Goal: Task Accomplishment & Management: Manage account settings

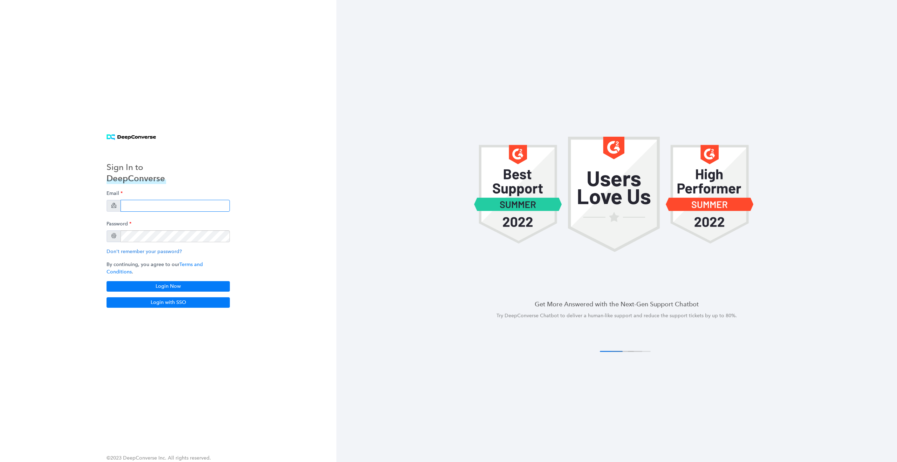
click at [180, 208] on input "email" at bounding box center [175, 206] width 109 height 12
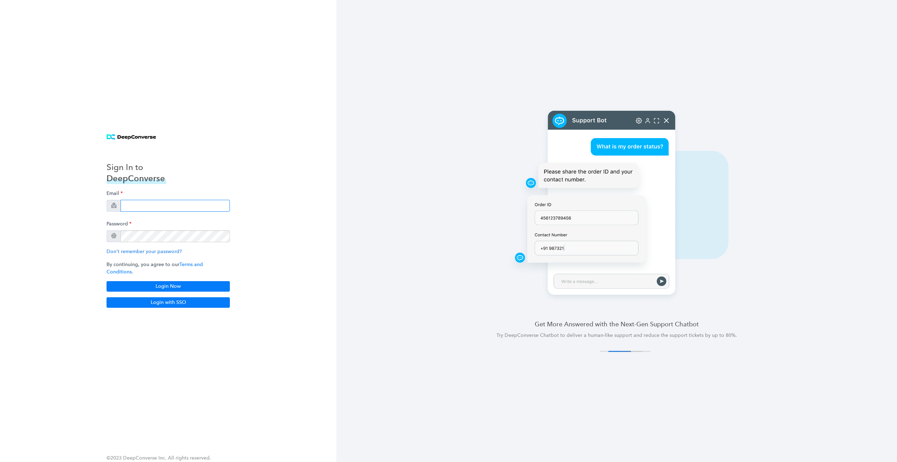
click at [177, 208] on input "email" at bounding box center [175, 206] width 109 height 12
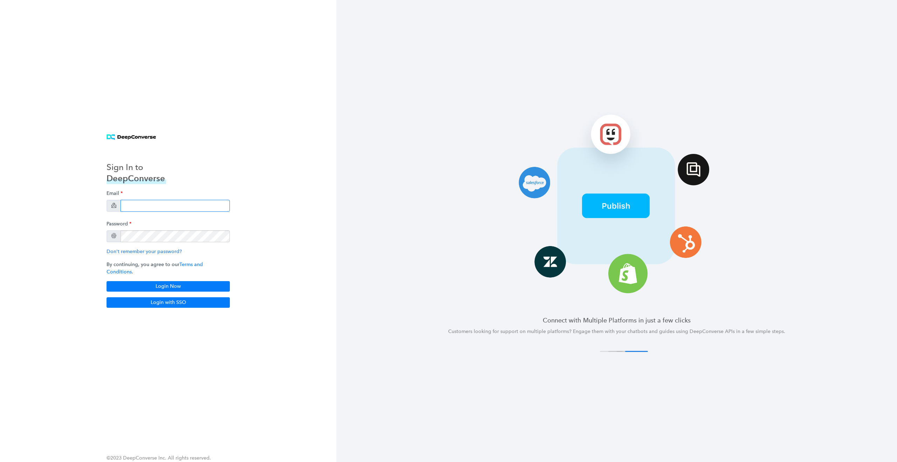
click at [151, 209] on input "email" at bounding box center [175, 206] width 109 height 12
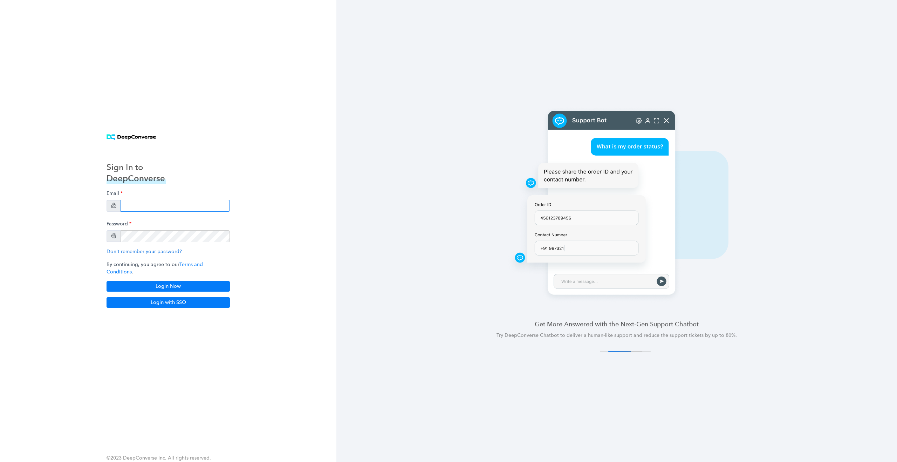
click at [160, 206] on input "email" at bounding box center [175, 206] width 109 height 12
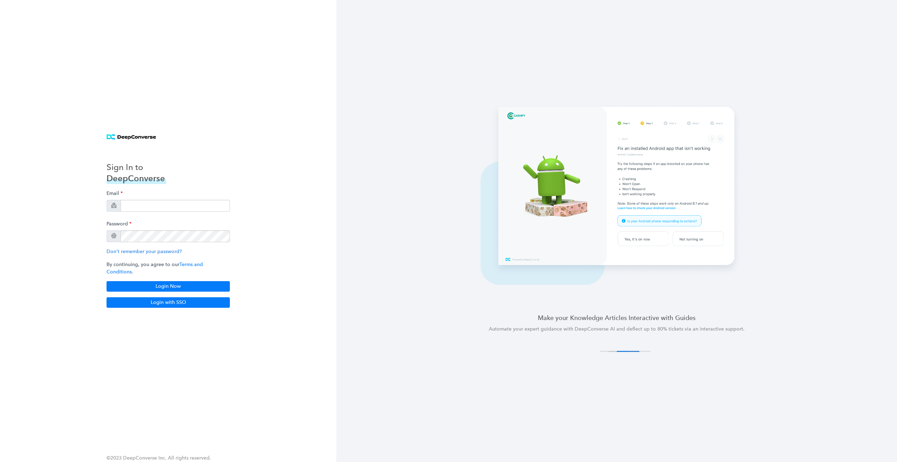
type input "[EMAIL_ADDRESS][DOMAIN_NAME]"
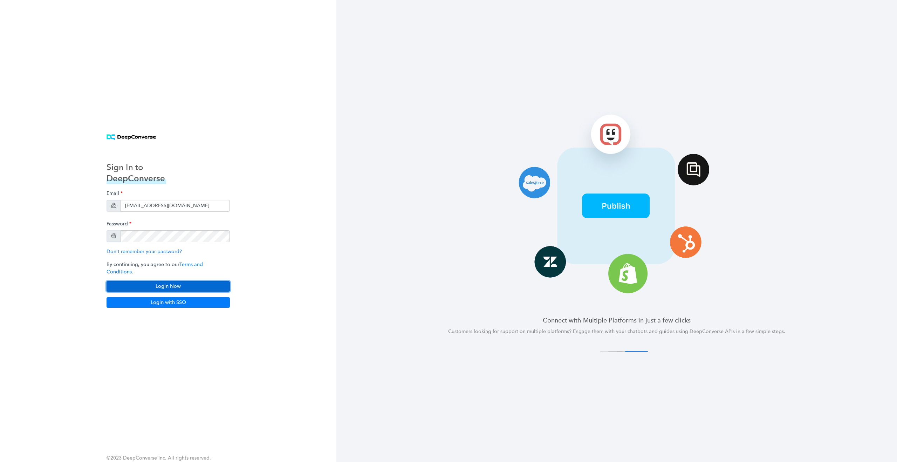
click at [215, 283] on button "Login Now" at bounding box center [168, 286] width 123 height 11
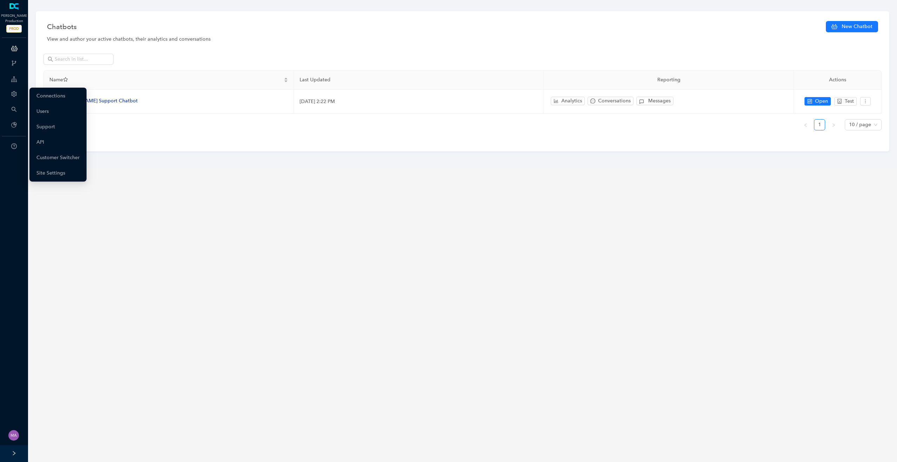
click at [14, 92] on icon "setting" at bounding box center [13, 94] width 5 height 6
click at [54, 159] on link "Customer Switcher" at bounding box center [57, 158] width 43 height 14
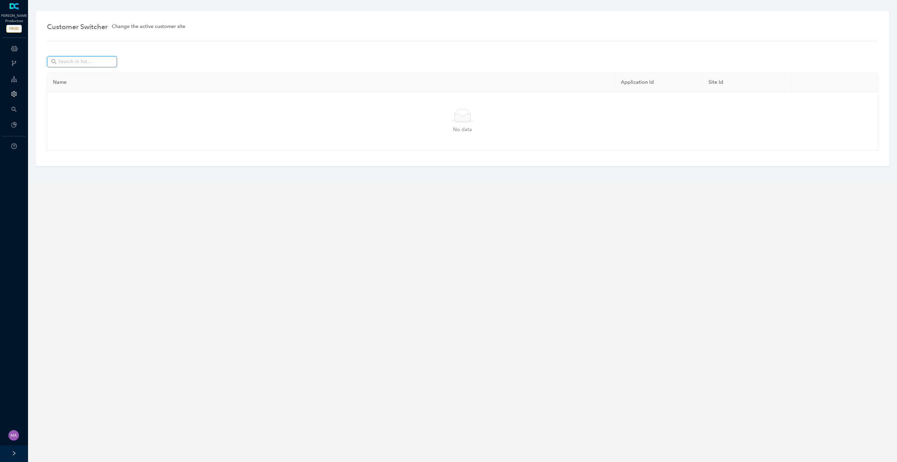
click at [80, 63] on input "text" at bounding box center [82, 62] width 49 height 8
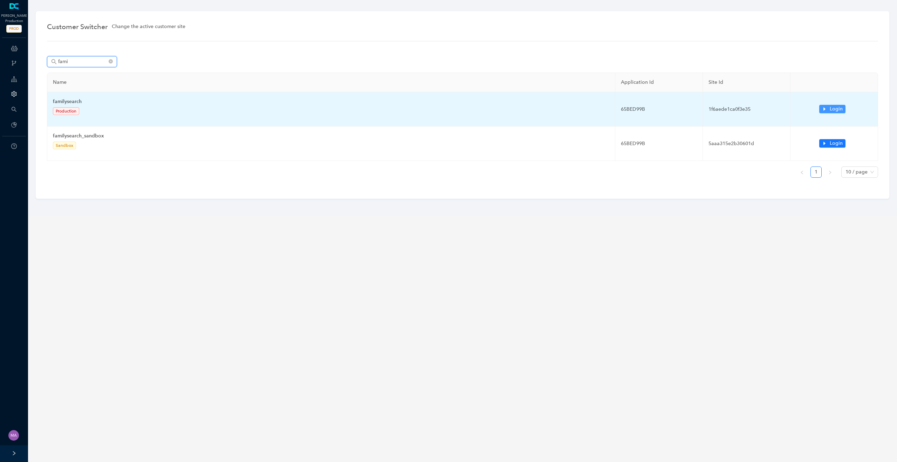
type input "fami"
click at [835, 107] on span "Login" at bounding box center [836, 109] width 13 height 8
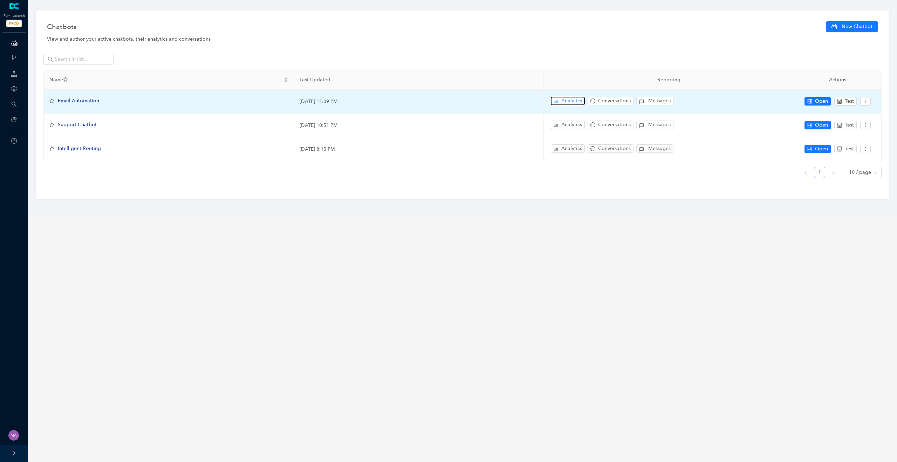
click at [562, 100] on span "Analytics" at bounding box center [571, 101] width 21 height 8
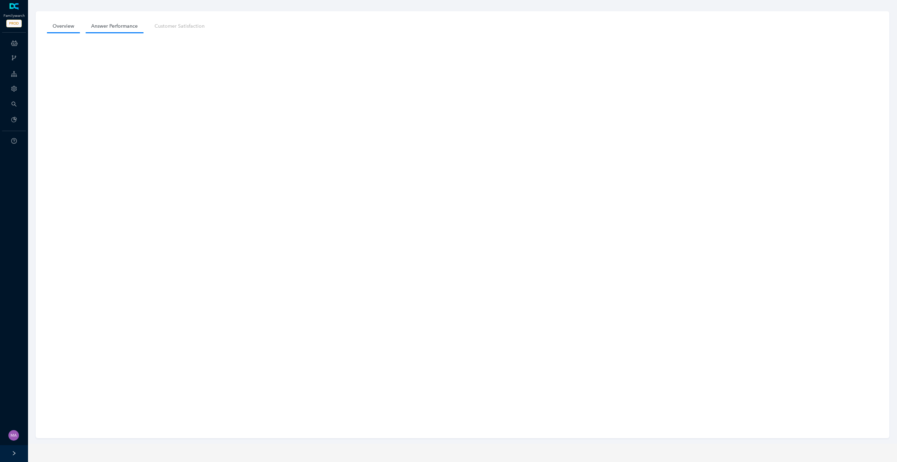
click at [119, 25] on link "Answer Performance" at bounding box center [115, 26] width 58 height 13
click at [37, 45] on link "Chatbots" at bounding box center [46, 44] width 21 height 14
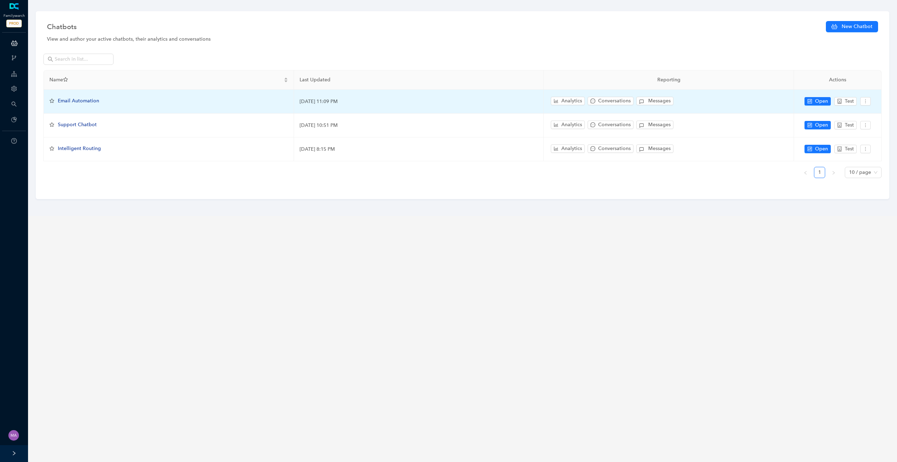
click at [85, 101] on span "Email Automation" at bounding box center [78, 101] width 41 height 6
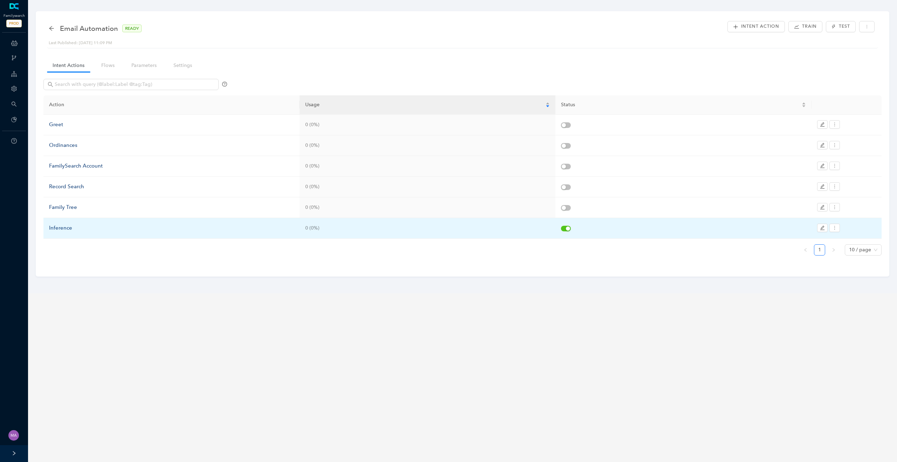
click at [59, 232] on div "Inference" at bounding box center [171, 228] width 245 height 8
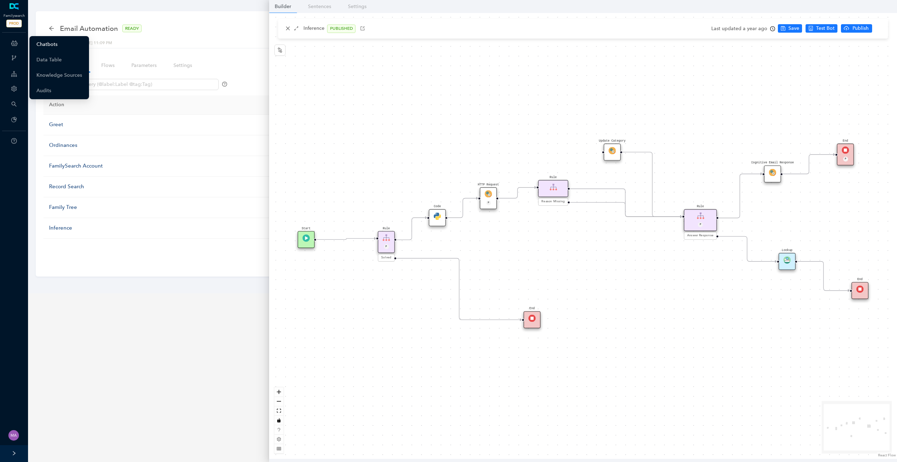
click at [56, 41] on link "Chatbots" at bounding box center [46, 44] width 21 height 14
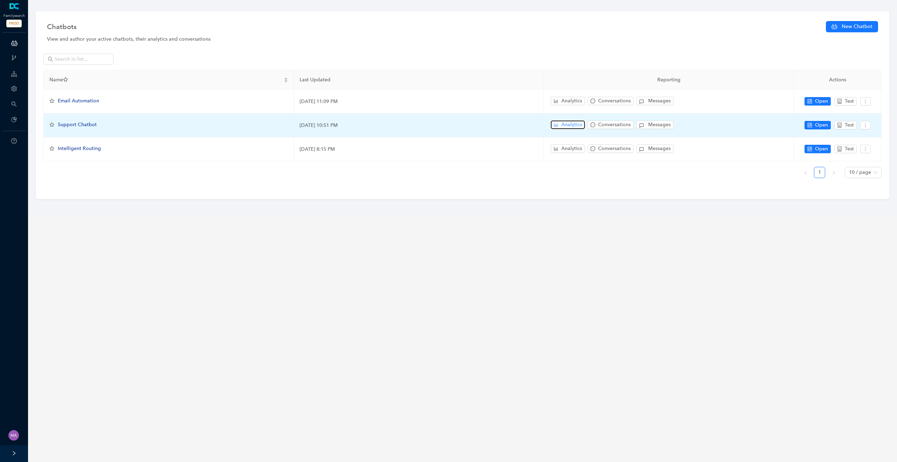
click at [566, 128] on span "Analytics" at bounding box center [571, 125] width 21 height 8
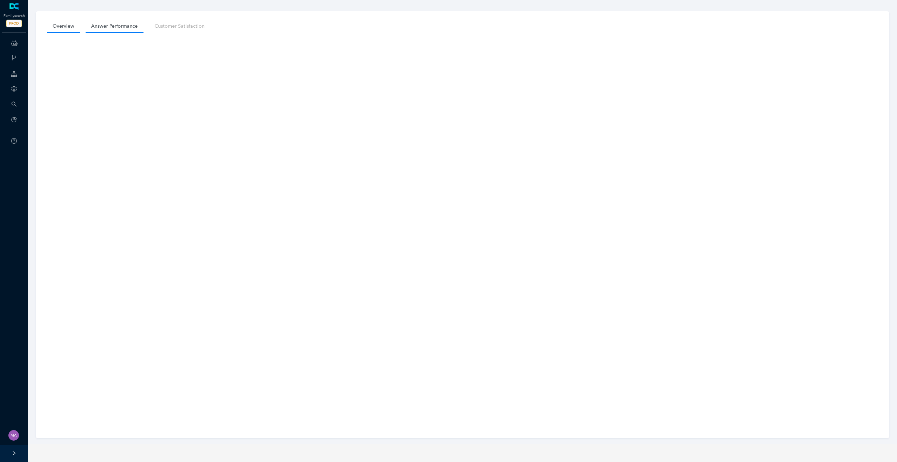
click at [117, 29] on link "Answer Performance" at bounding box center [115, 26] width 58 height 13
click at [168, 32] on link "Customer Satisfaction" at bounding box center [179, 26] width 61 height 13
click at [108, 24] on link "Answer Performance" at bounding box center [115, 26] width 58 height 13
click at [43, 45] on link "Chatbots" at bounding box center [46, 44] width 21 height 14
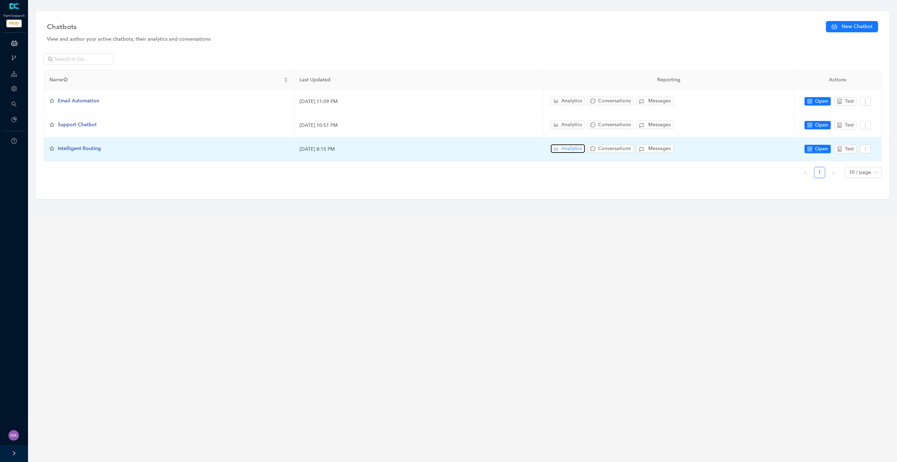
click at [566, 148] on span "Analytics" at bounding box center [571, 149] width 21 height 8
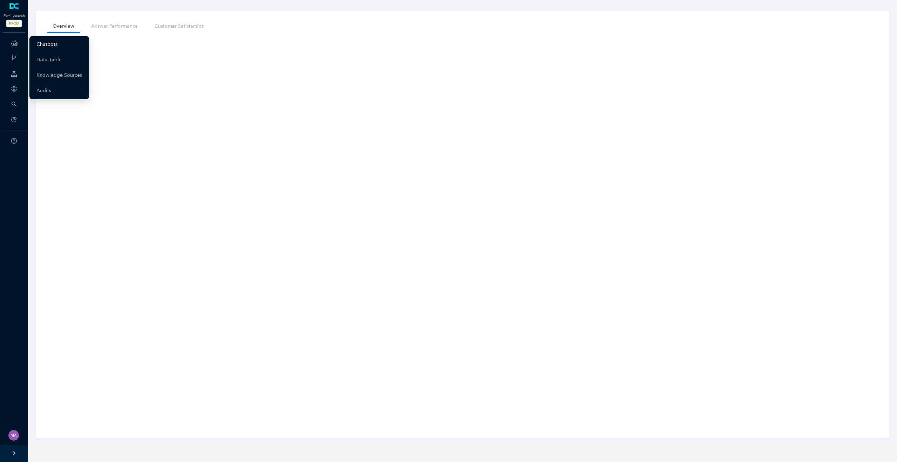
click at [42, 45] on link "Chatbots" at bounding box center [46, 44] width 21 height 14
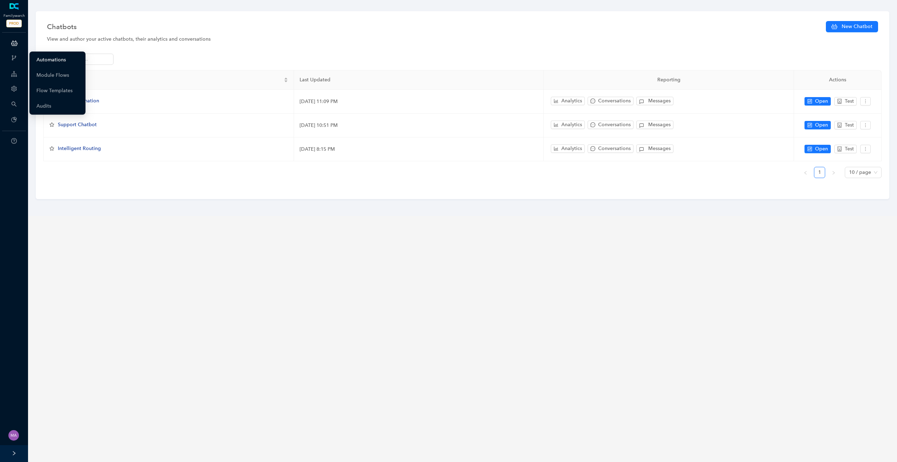
click at [40, 60] on link "Automations" at bounding box center [50, 60] width 29 height 14
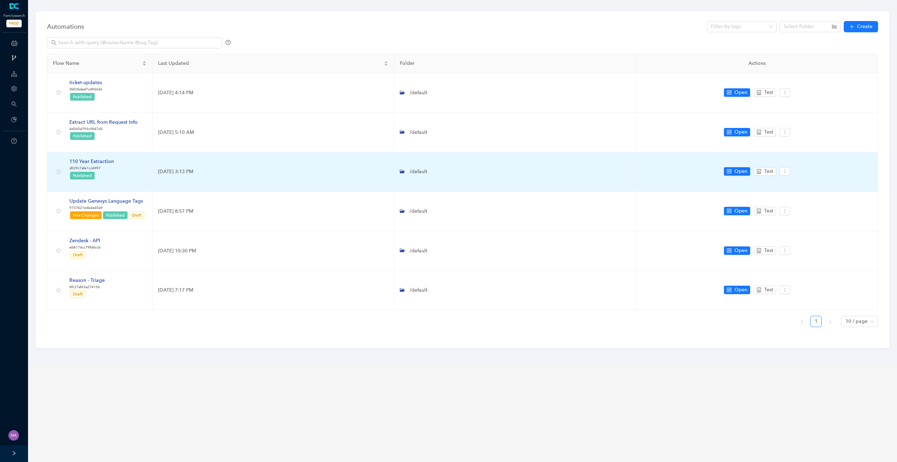
click at [107, 162] on div "110 Year Extraction" at bounding box center [91, 162] width 45 height 8
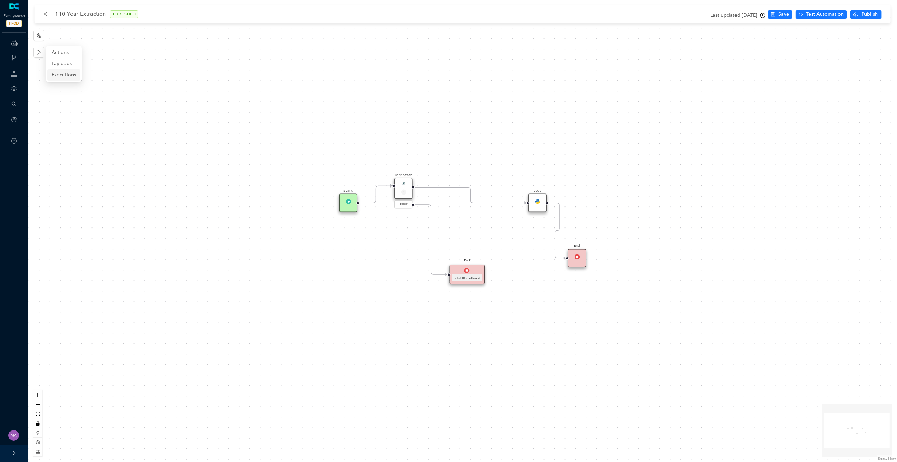
click at [61, 74] on span "Executions" at bounding box center [64, 75] width 25 height 8
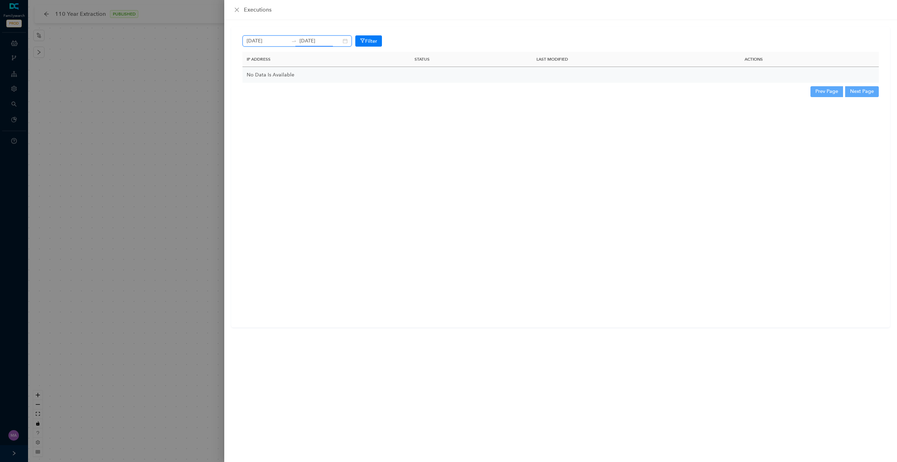
click at [313, 41] on input "August 26th 2025" at bounding box center [321, 41] width 42 height 8
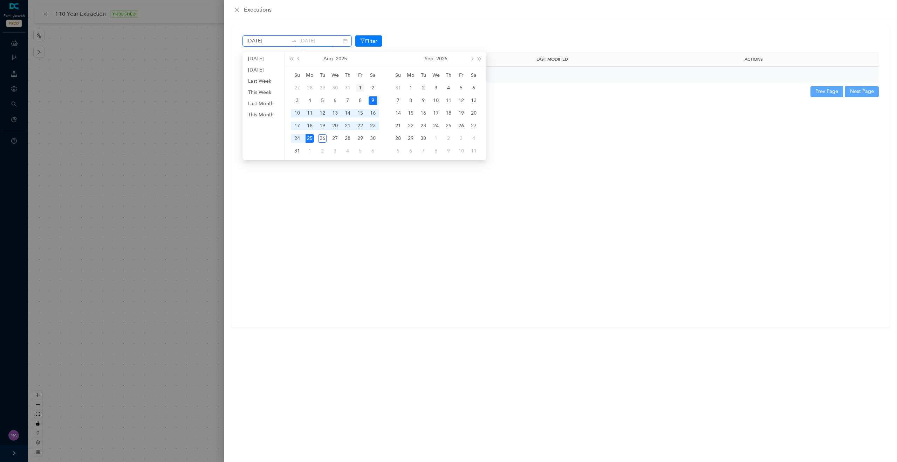
type input "August 1st 2025"
click at [361, 88] on div "1" at bounding box center [360, 88] width 8 height 8
click at [312, 139] on div "25" at bounding box center [310, 138] width 8 height 8
type input "August 1st 2025"
type input "August 25th 2025"
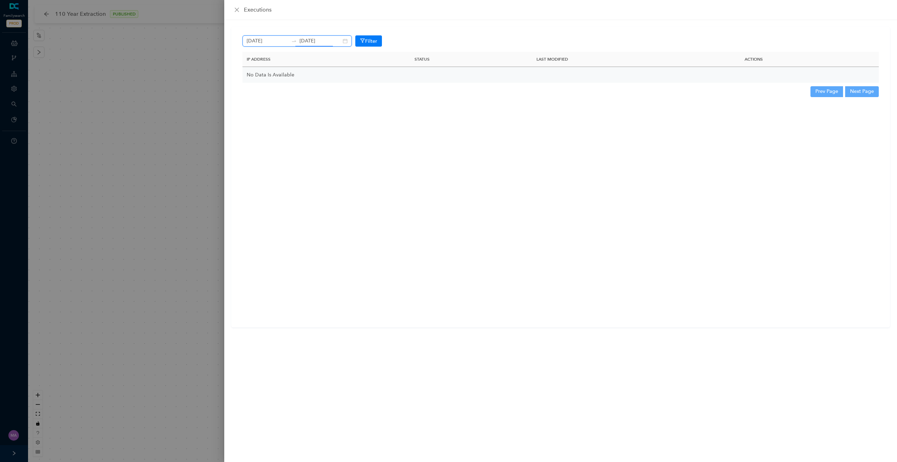
click at [319, 38] on input "August 25th 2025" at bounding box center [321, 41] width 42 height 8
type input "August 1st 2025"
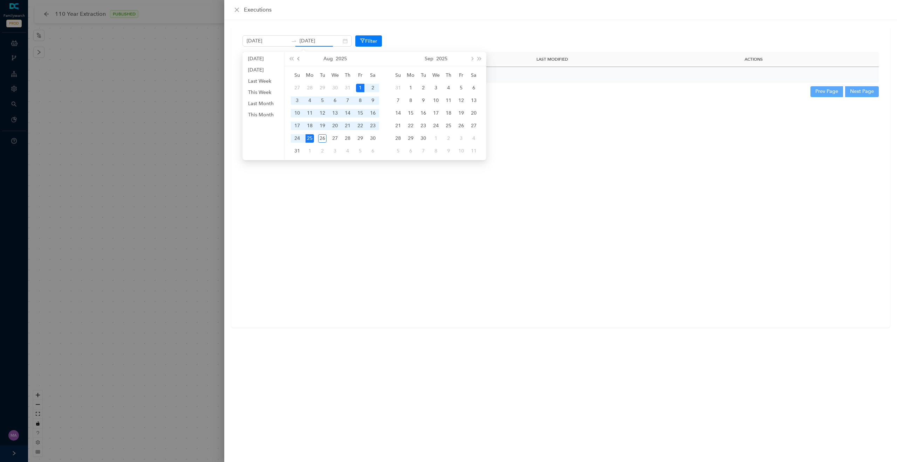
click at [301, 61] on button "prev-year" at bounding box center [299, 59] width 8 height 14
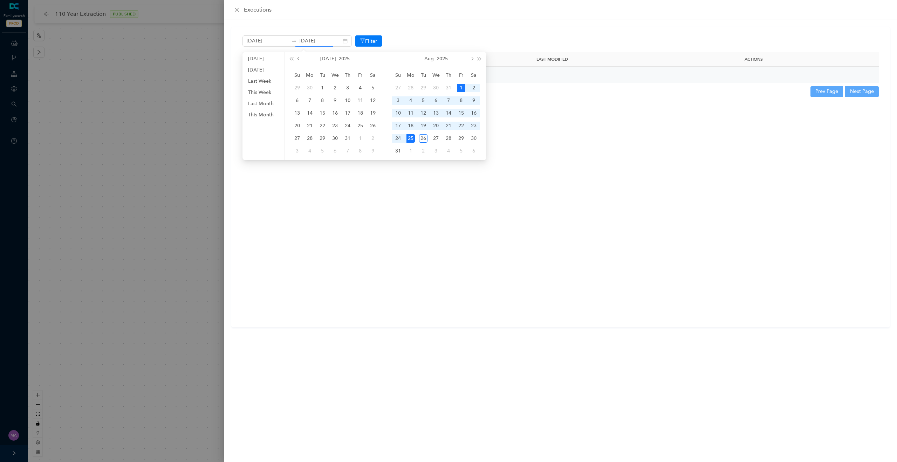
click at [299, 60] on span "prev-year" at bounding box center [300, 59] width 4 height 4
type input "June 1st 2025"
click at [298, 87] on div "1" at bounding box center [297, 88] width 8 height 8
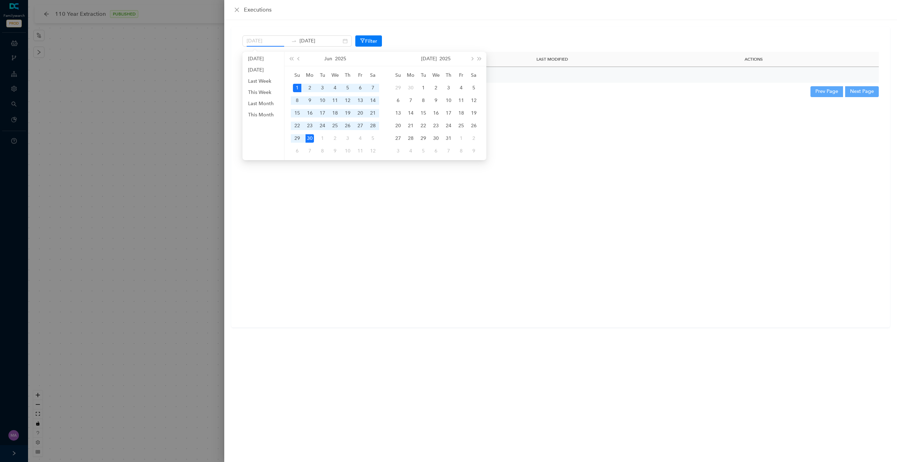
click at [311, 136] on div "30" at bounding box center [310, 138] width 8 height 8
type input "June 1st 2025"
type input "June 30th 2025"
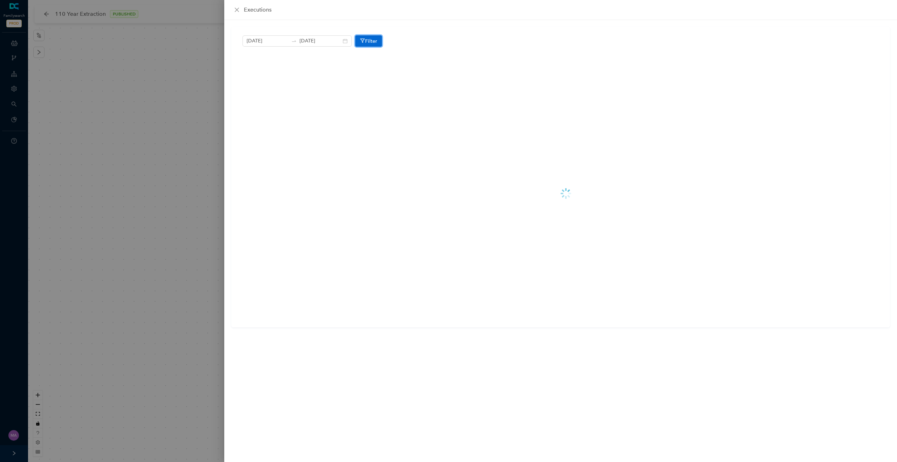
click at [360, 39] on icon "button" at bounding box center [362, 40] width 5 height 5
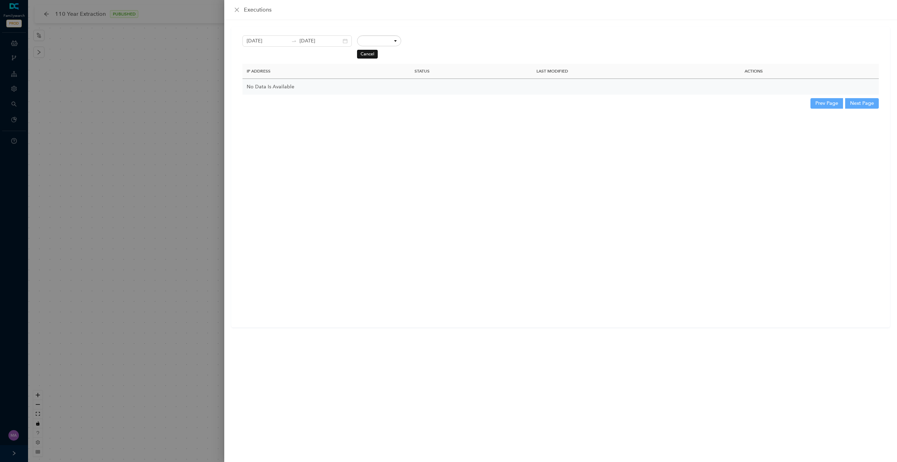
click at [357, 54] on button "Cancel" at bounding box center [367, 54] width 21 height 8
click at [234, 6] on div "executions" at bounding box center [561, 10] width 656 height 8
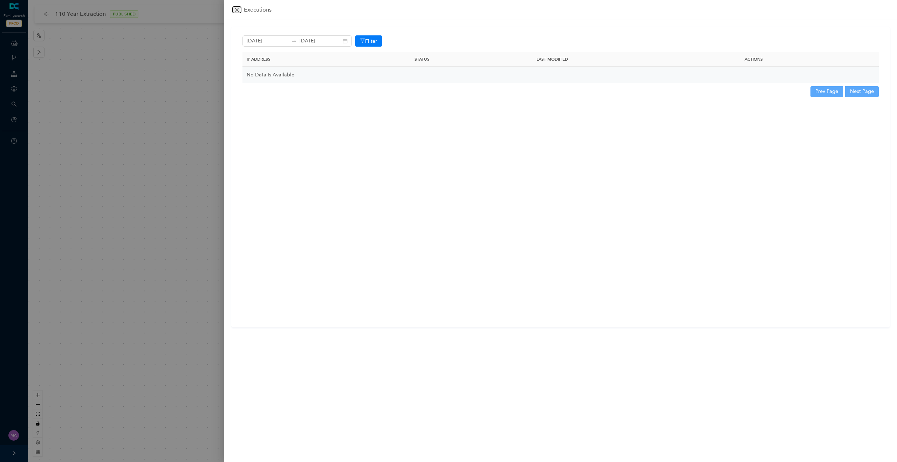
click at [239, 12] on icon "close" at bounding box center [237, 10] width 6 height 6
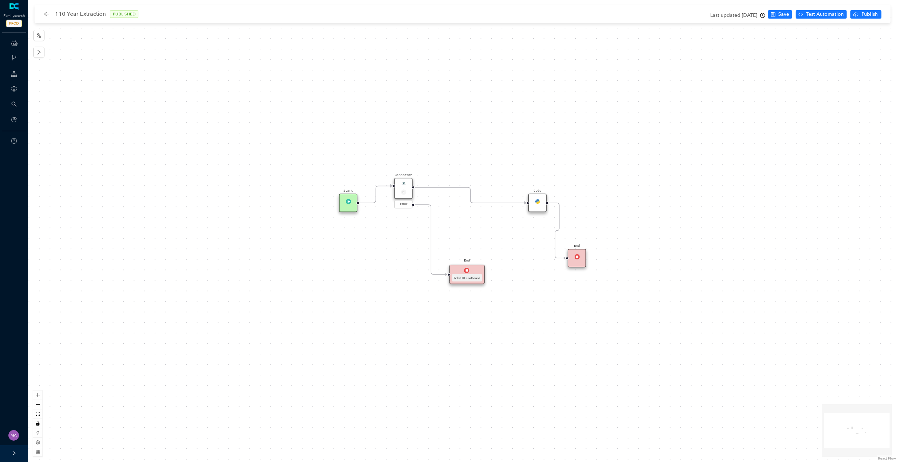
click at [530, 198] on div "Code" at bounding box center [537, 203] width 19 height 19
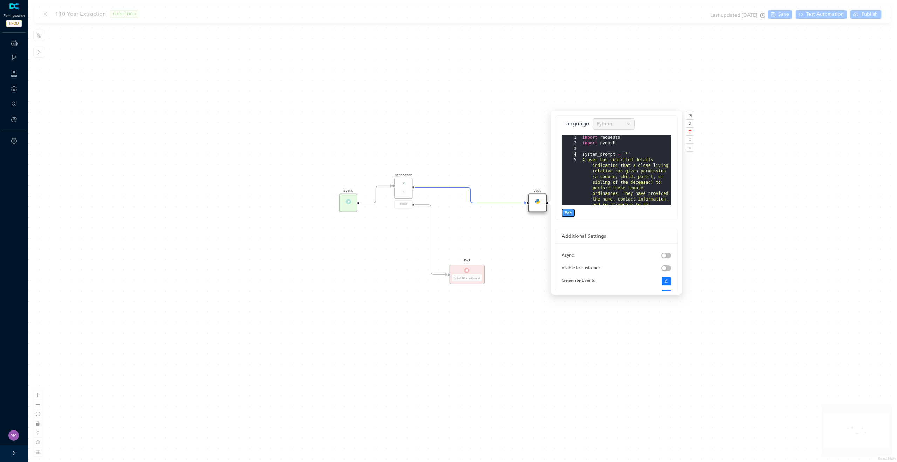
click at [568, 214] on span "Edit" at bounding box center [568, 213] width 7 height 6
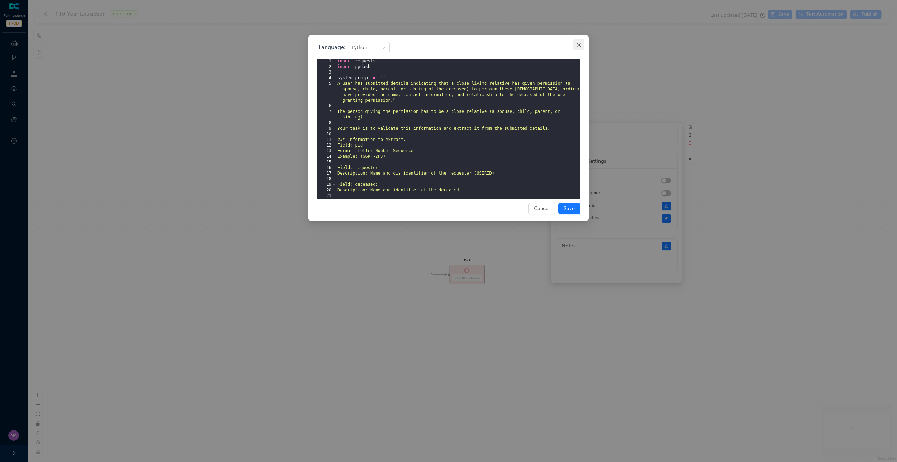
click at [579, 45] on icon "close" at bounding box center [579, 45] width 6 height 6
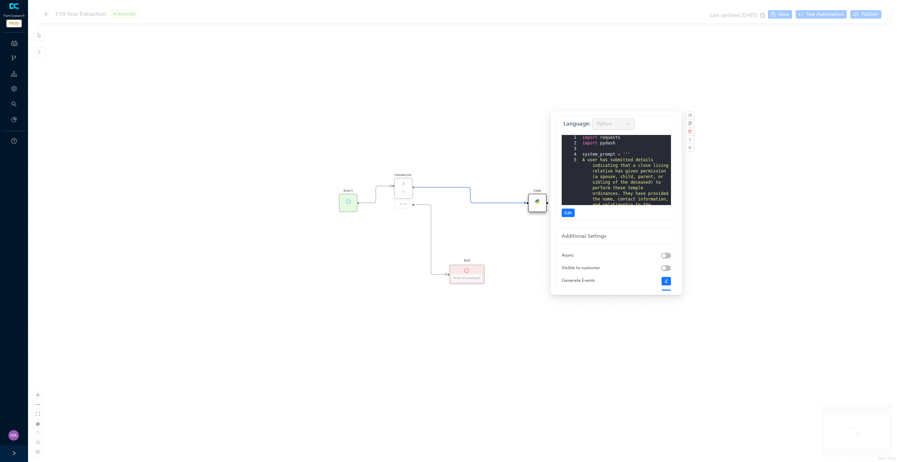
click at [337, 156] on div "Start Connector P error Code End End Ticket ID is not found" at bounding box center [462, 231] width 869 height 462
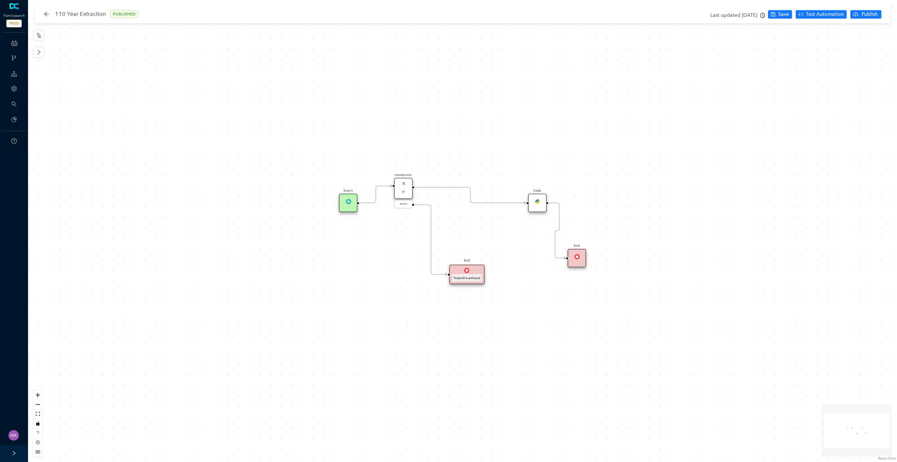
click at [403, 186] on div "Connector P" at bounding box center [403, 188] width 19 height 21
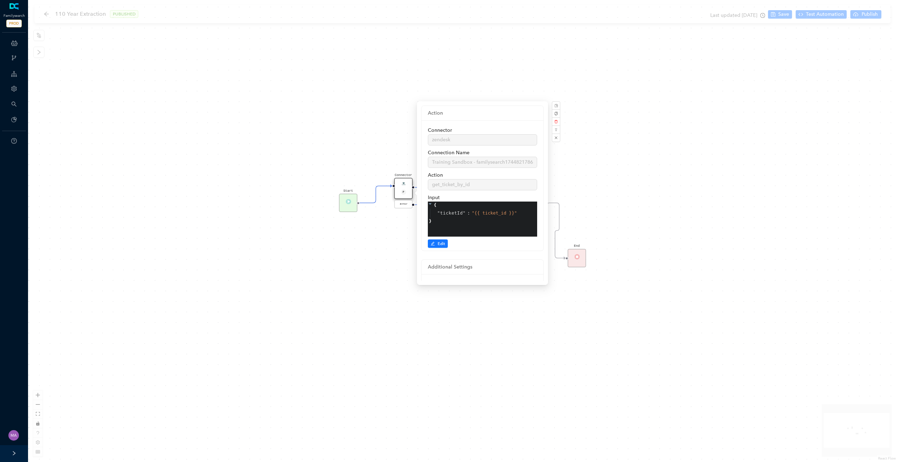
click at [257, 105] on div "Start Connector P error Code End End Ticket ID is not found" at bounding box center [462, 231] width 869 height 462
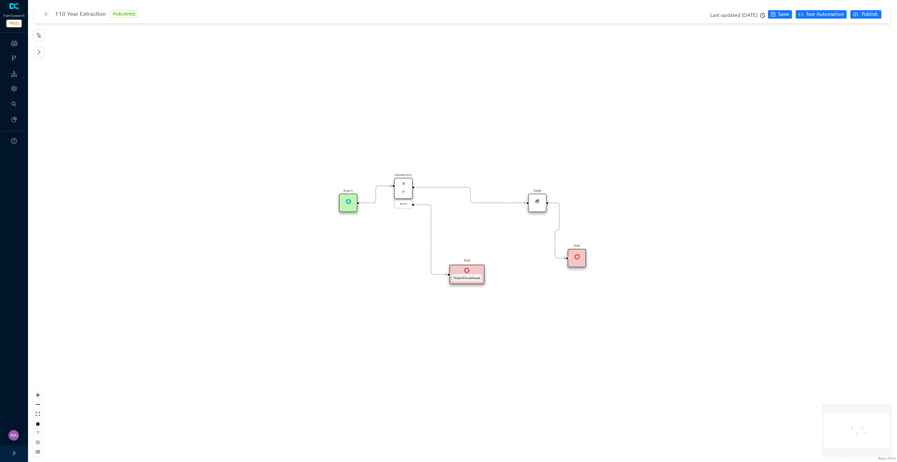
click at [46, 16] on icon "arrow-left" at bounding box center [47, 14] width 6 height 6
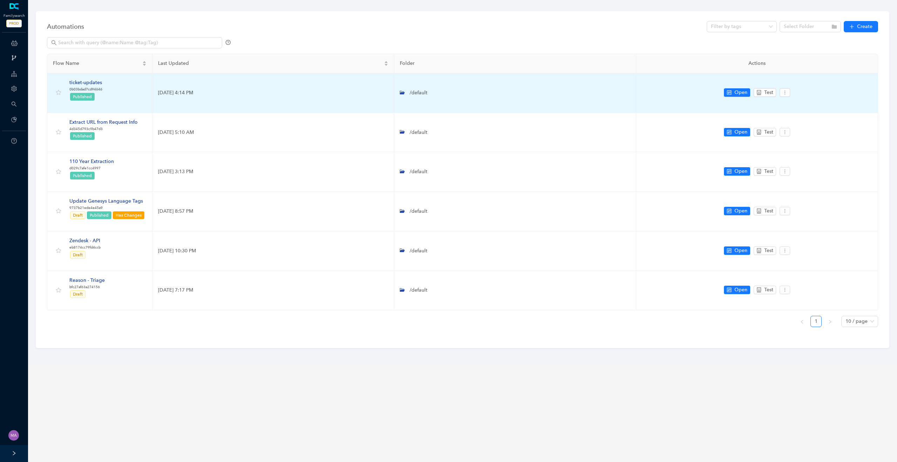
click at [87, 84] on div "ticket-updates" at bounding box center [85, 83] width 33 height 8
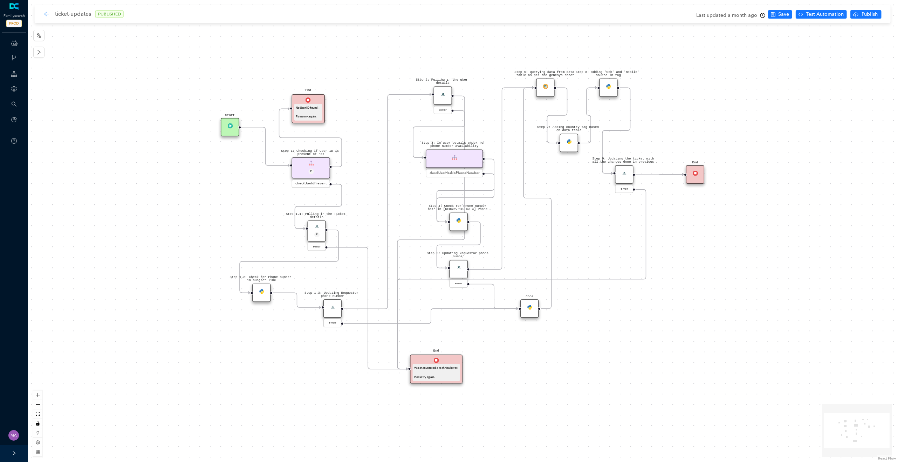
click at [47, 16] on icon "arrow-left" at bounding box center [47, 14] width 6 height 6
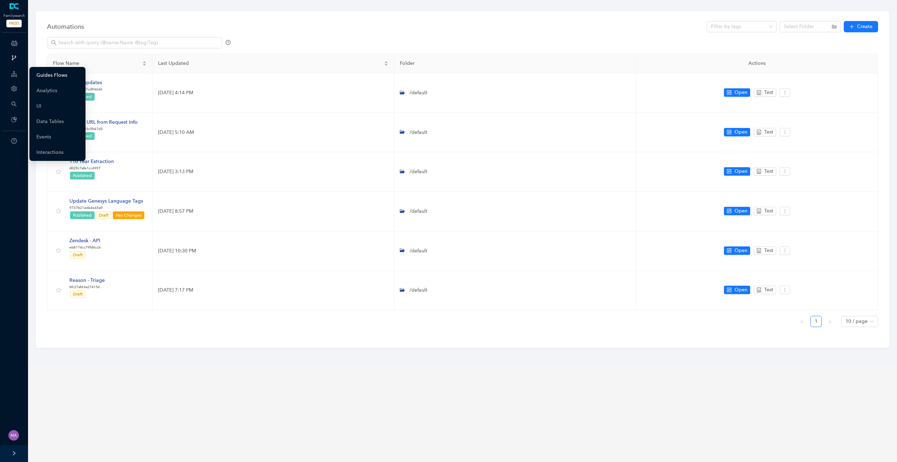
click at [46, 74] on link "Guides Flows" at bounding box center [51, 75] width 31 height 14
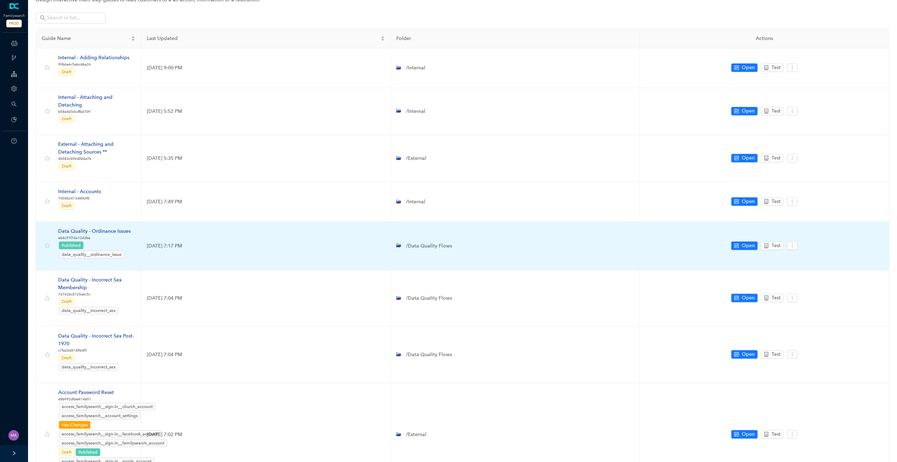
scroll to position [189, 0]
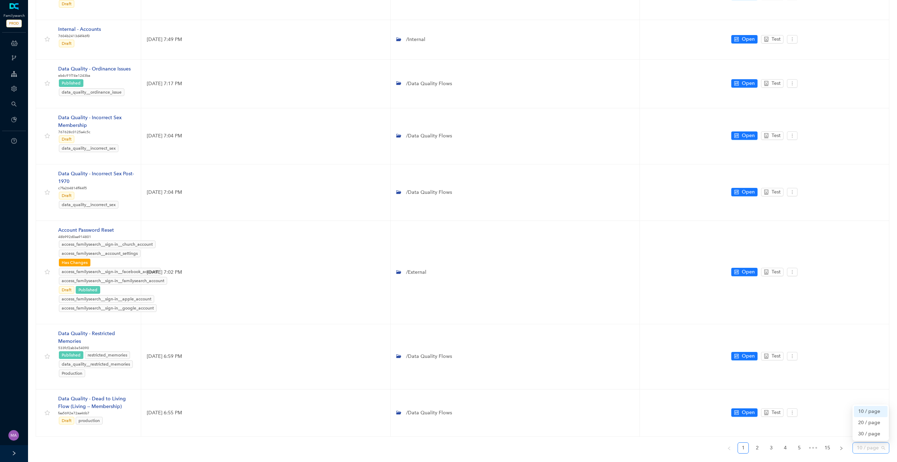
click at [883, 443] on span "10 / page" at bounding box center [871, 448] width 28 height 11
click at [869, 430] on div "30 / page" at bounding box center [870, 434] width 25 height 8
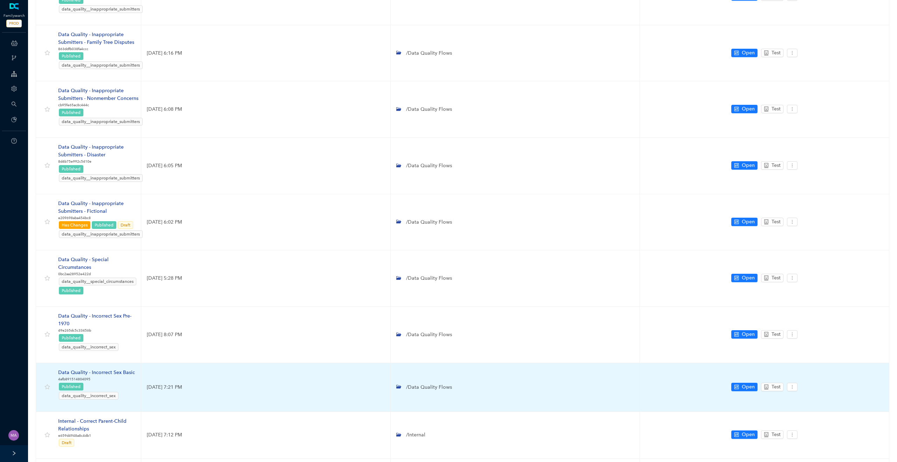
scroll to position [1283, 0]
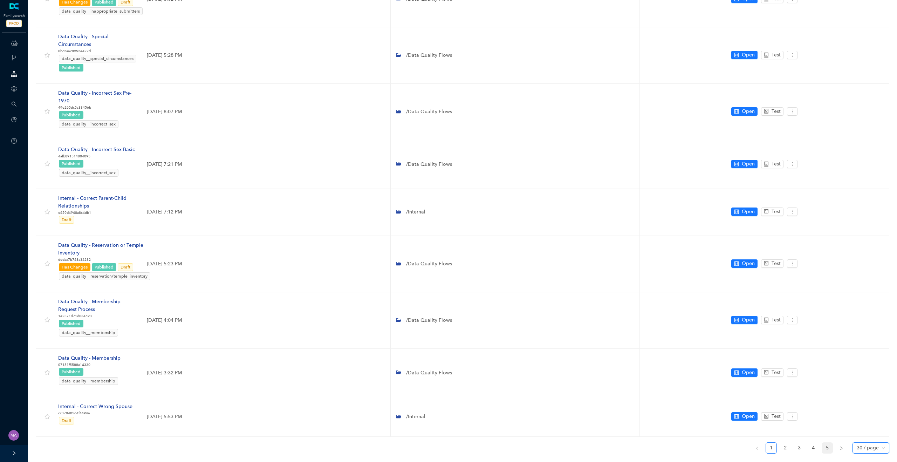
click at [829, 443] on link "5" at bounding box center [827, 448] width 11 height 11
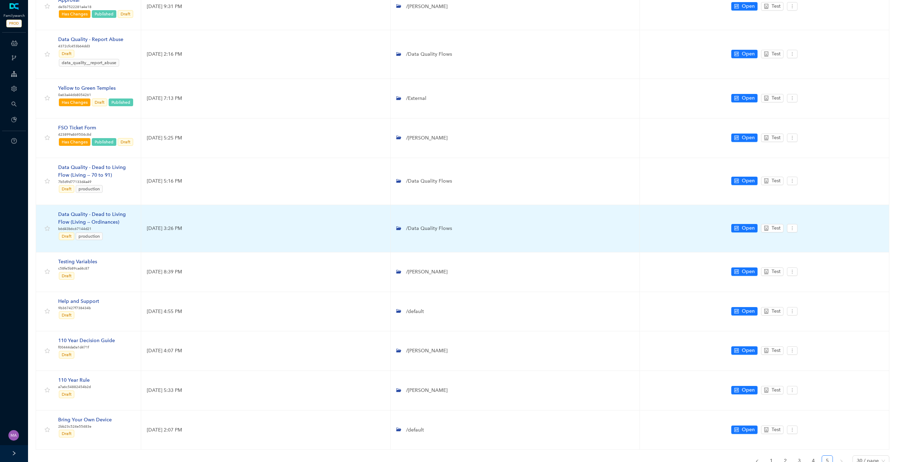
scroll to position [669, 0]
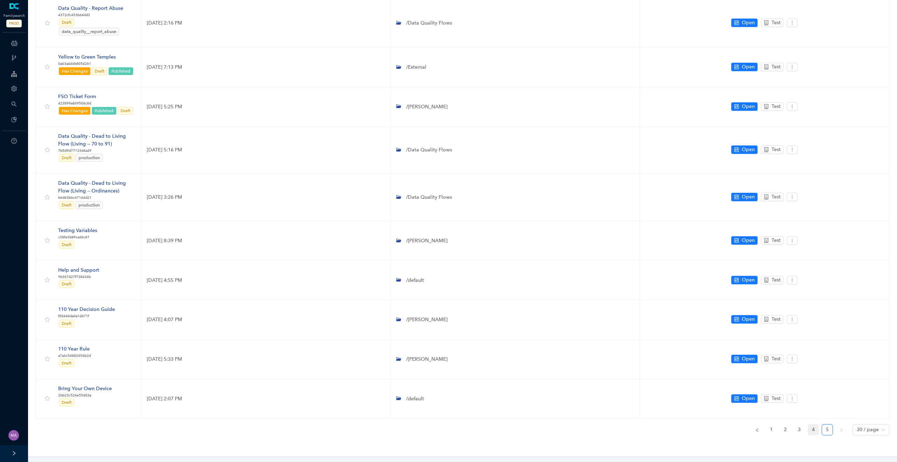
click at [813, 429] on link "4" at bounding box center [813, 429] width 11 height 11
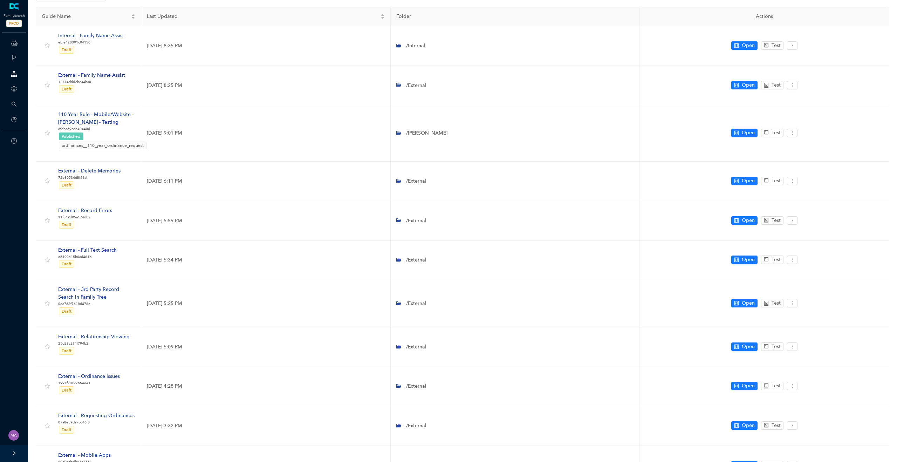
scroll to position [0, 0]
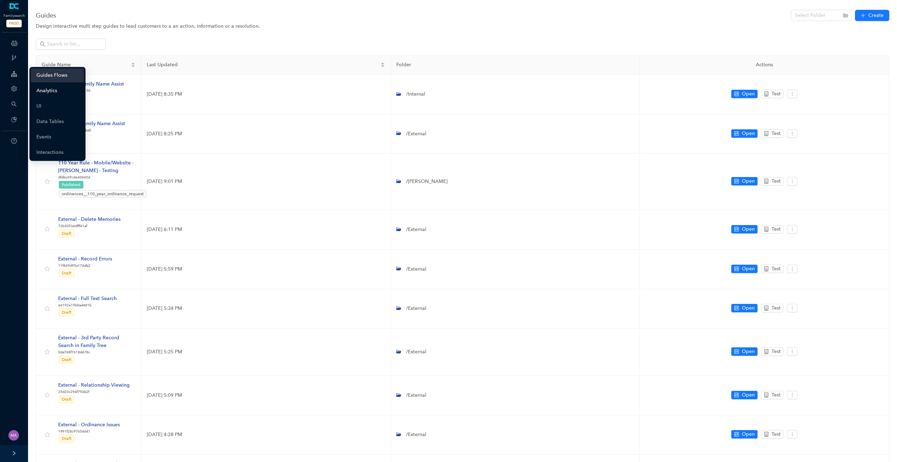
click at [53, 92] on link "Analytics" at bounding box center [46, 91] width 21 height 14
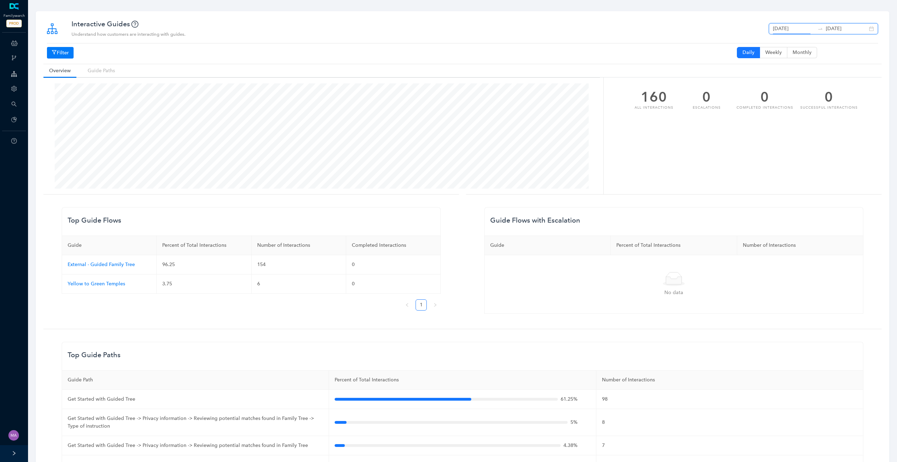
click at [797, 26] on input "August 19th 2025" at bounding box center [794, 29] width 42 height 8
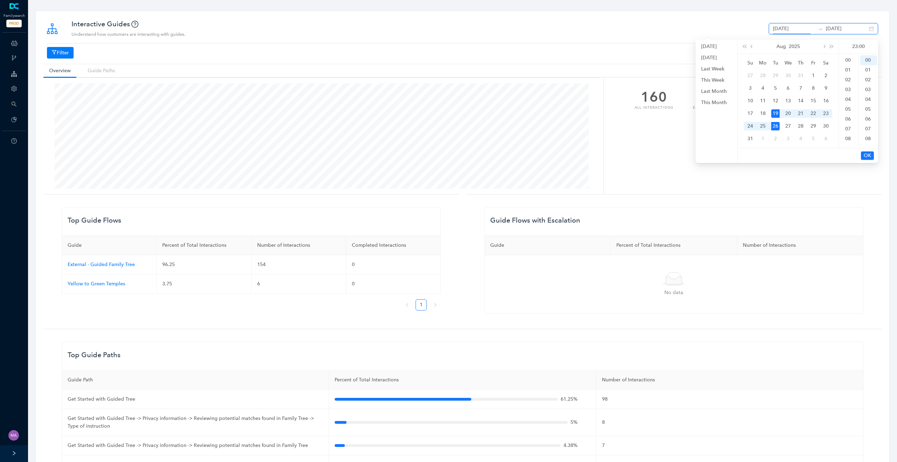
scroll to position [144, 0]
click at [751, 46] on span "prev-year" at bounding box center [753, 47] width 4 height 4
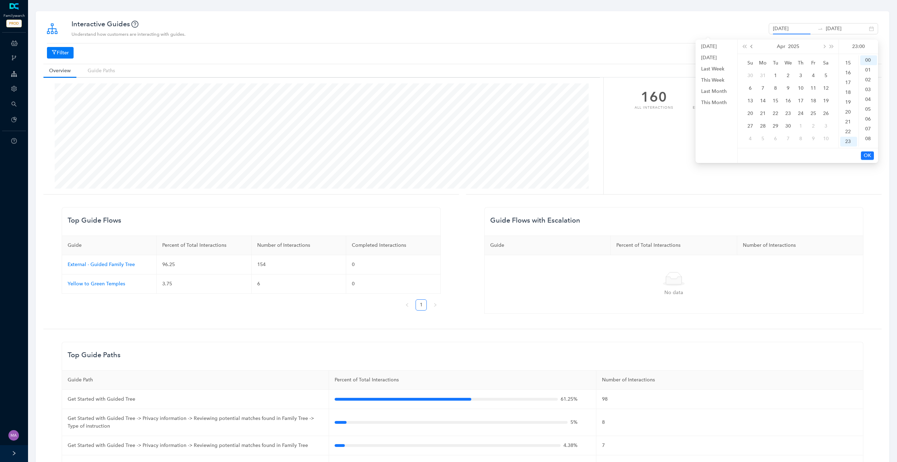
click at [751, 46] on span "prev-year" at bounding box center [753, 47] width 4 height 4
click at [788, 76] on div "1" at bounding box center [788, 75] width 8 height 8
click at [825, 47] on span "next-year" at bounding box center [824, 47] width 4 height 4
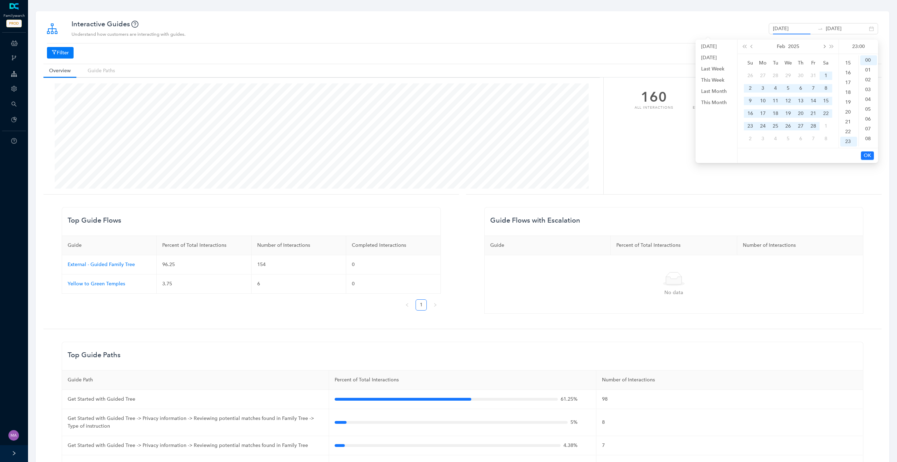
click at [825, 47] on span "next-year" at bounding box center [824, 47] width 4 height 4
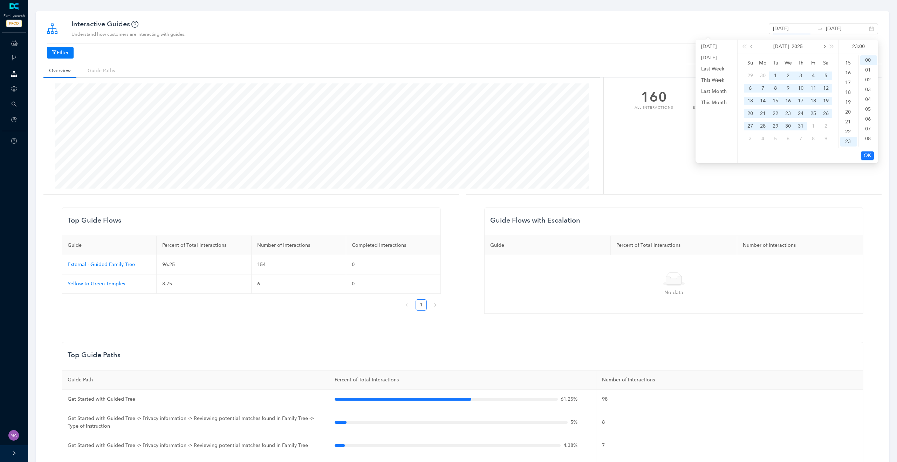
click at [824, 46] on span "next-year" at bounding box center [824, 47] width 4 height 4
click at [776, 127] on div "26" at bounding box center [775, 126] width 8 height 8
click at [752, 47] on span "prev-year" at bounding box center [753, 47] width 4 height 4
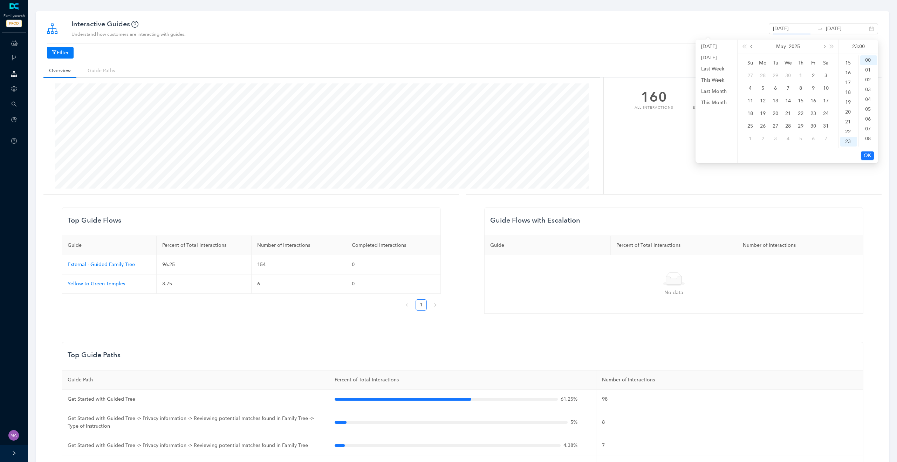
click at [752, 47] on span "prev-year" at bounding box center [753, 47] width 4 height 4
click at [751, 47] on span "prev-year" at bounding box center [753, 47] width 4 height 4
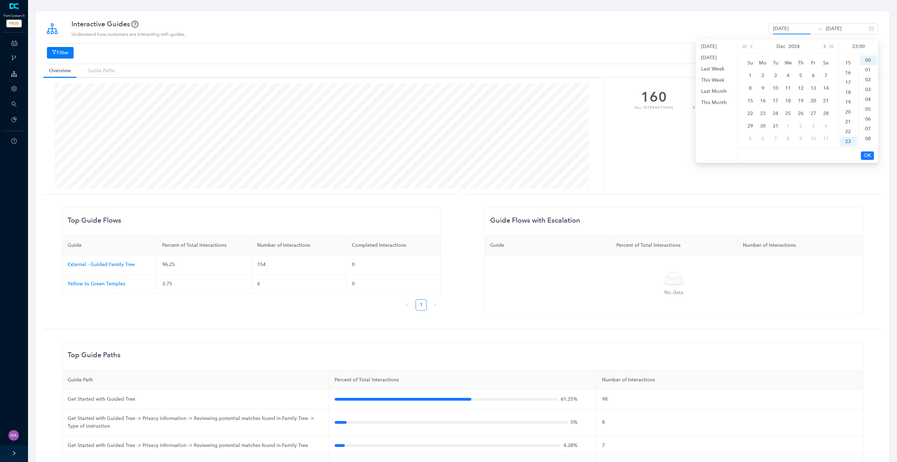
click at [825, 45] on button "next-year" at bounding box center [824, 47] width 8 height 14
click at [789, 75] on div "1" at bounding box center [788, 75] width 8 height 8
type input "January 1st 2025"
click at [870, 155] on span "OK" at bounding box center [867, 156] width 7 height 8
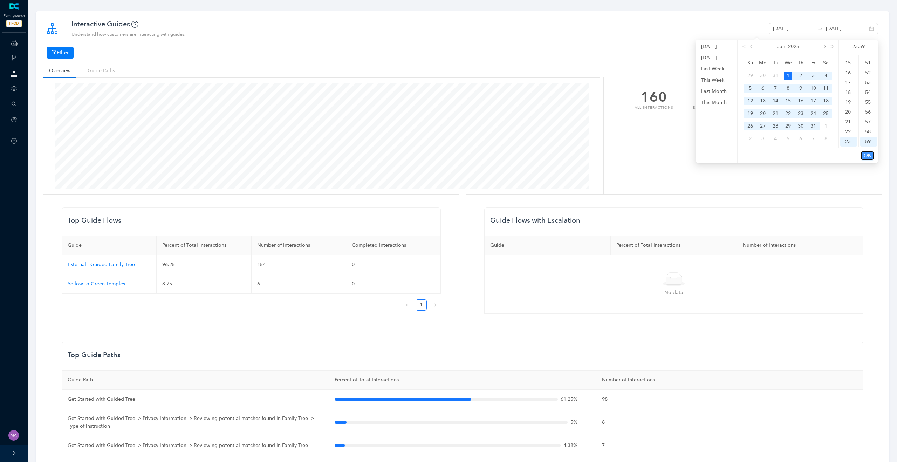
scroll to position [0, 0]
click at [868, 155] on span "OK" at bounding box center [867, 156] width 7 height 8
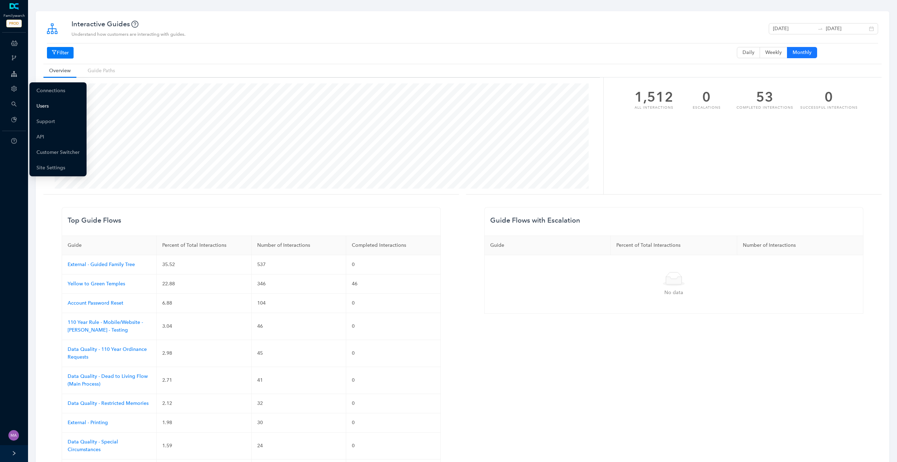
click at [37, 105] on link "Users" at bounding box center [42, 106] width 12 height 14
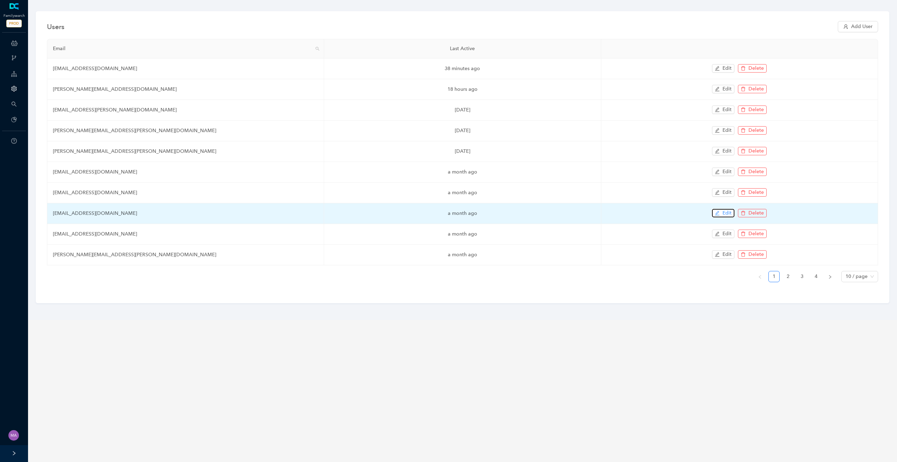
click at [721, 215] on button "Edit" at bounding box center [723, 213] width 22 height 8
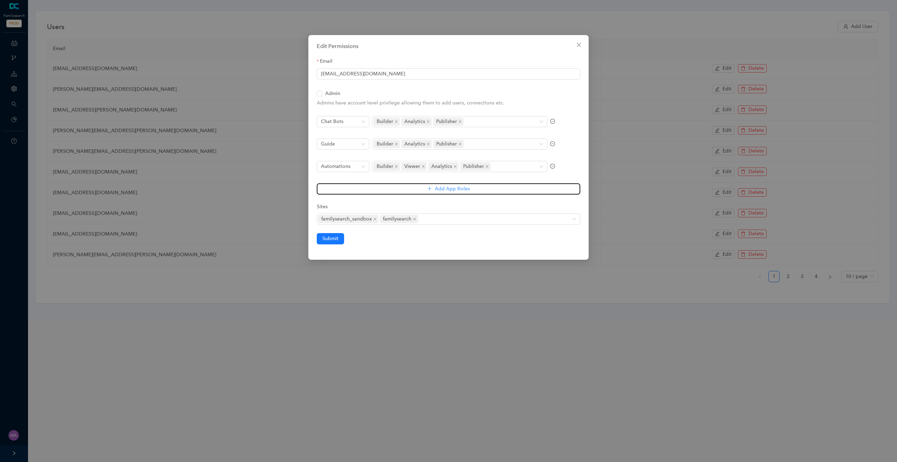
click at [354, 186] on button "Add App Roles" at bounding box center [449, 188] width 264 height 11
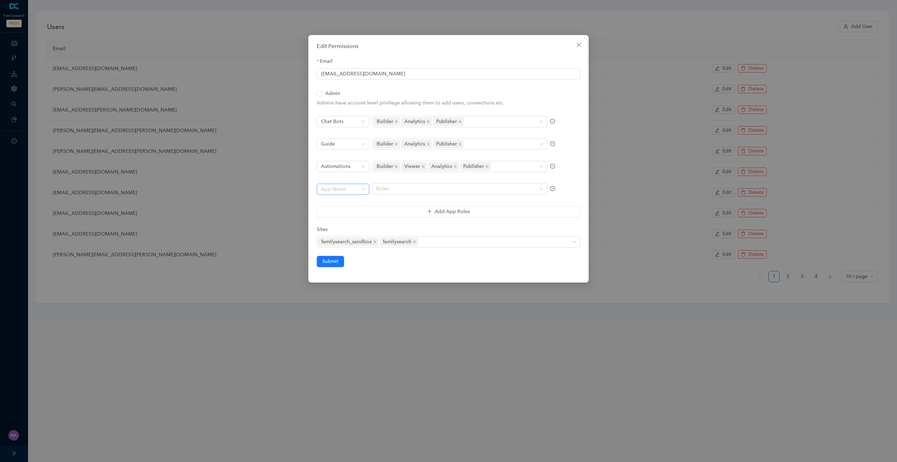
click at [353, 192] on input "search" at bounding box center [341, 189] width 40 height 11
click at [555, 190] on div "App Name Roles" at bounding box center [449, 193] width 264 height 20
click at [554, 189] on icon "minus-circle" at bounding box center [552, 188] width 5 height 5
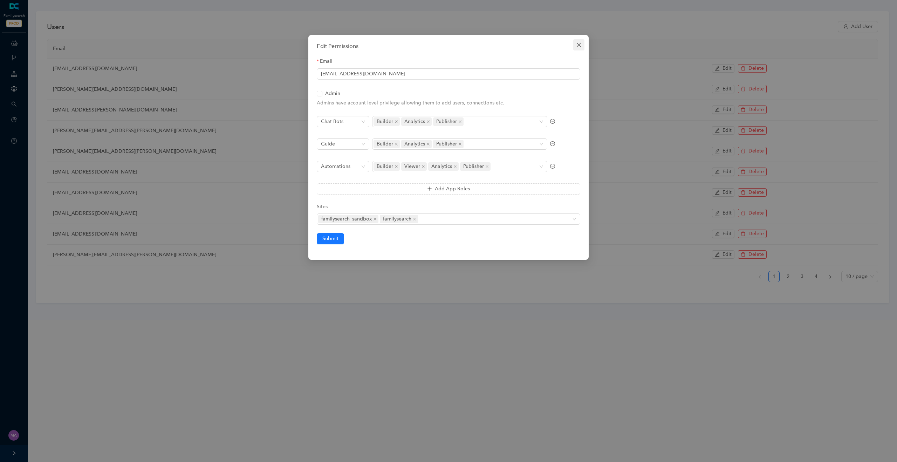
click at [579, 45] on icon "close" at bounding box center [579, 45] width 6 height 6
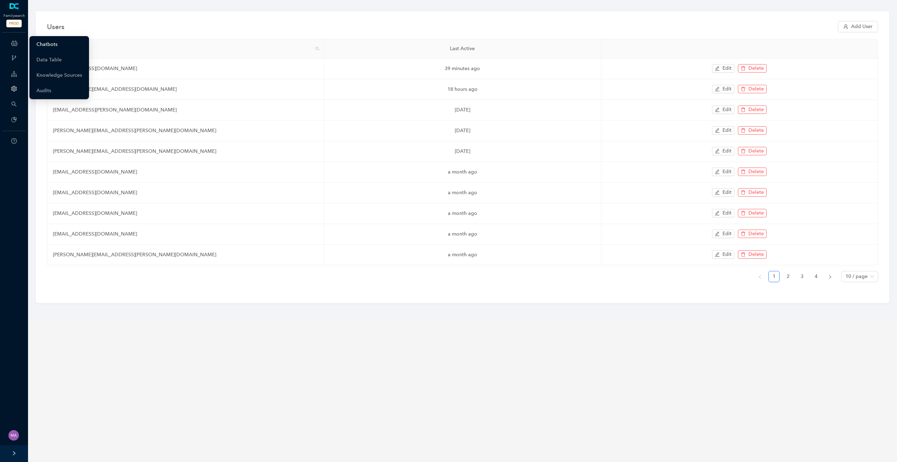
click at [57, 45] on link "Chatbots" at bounding box center [46, 44] width 21 height 14
